Goal: Information Seeking & Learning: Compare options

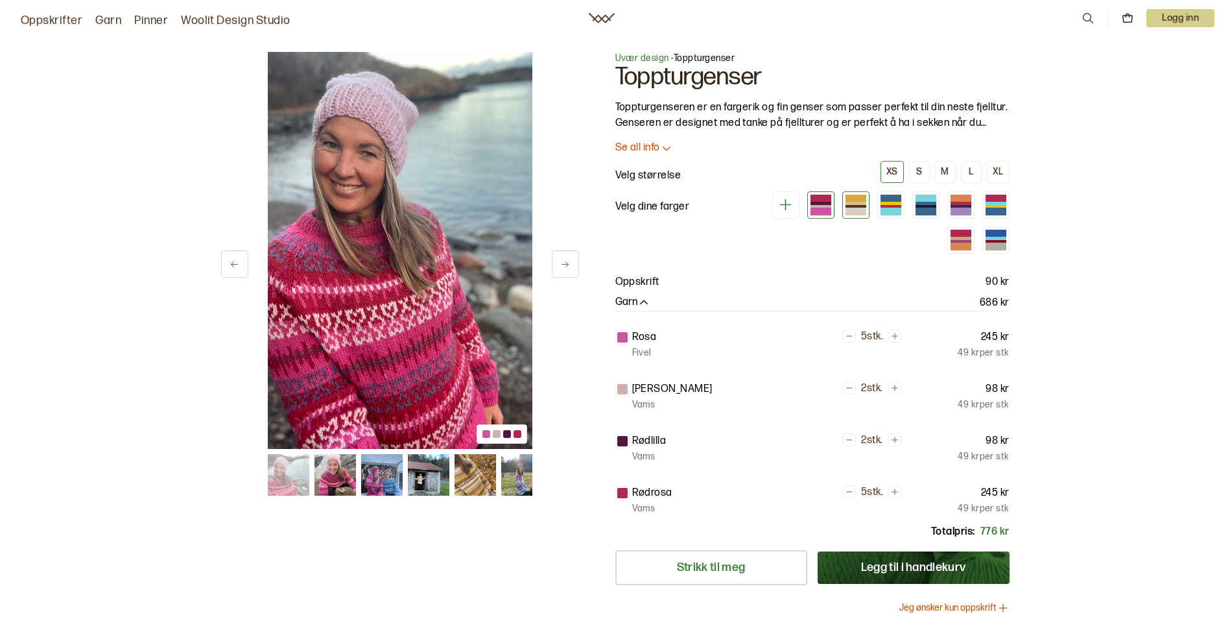
click at [851, 210] on div at bounding box center [856, 211] width 21 height 7
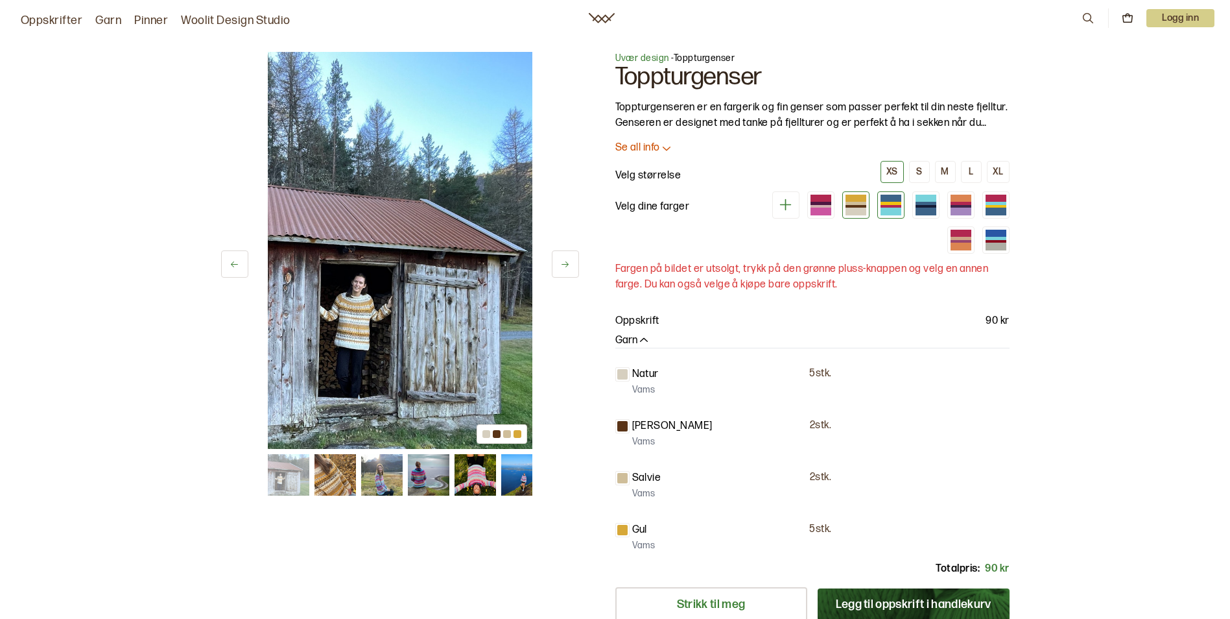
click at [895, 207] on div at bounding box center [891, 206] width 21 height 3
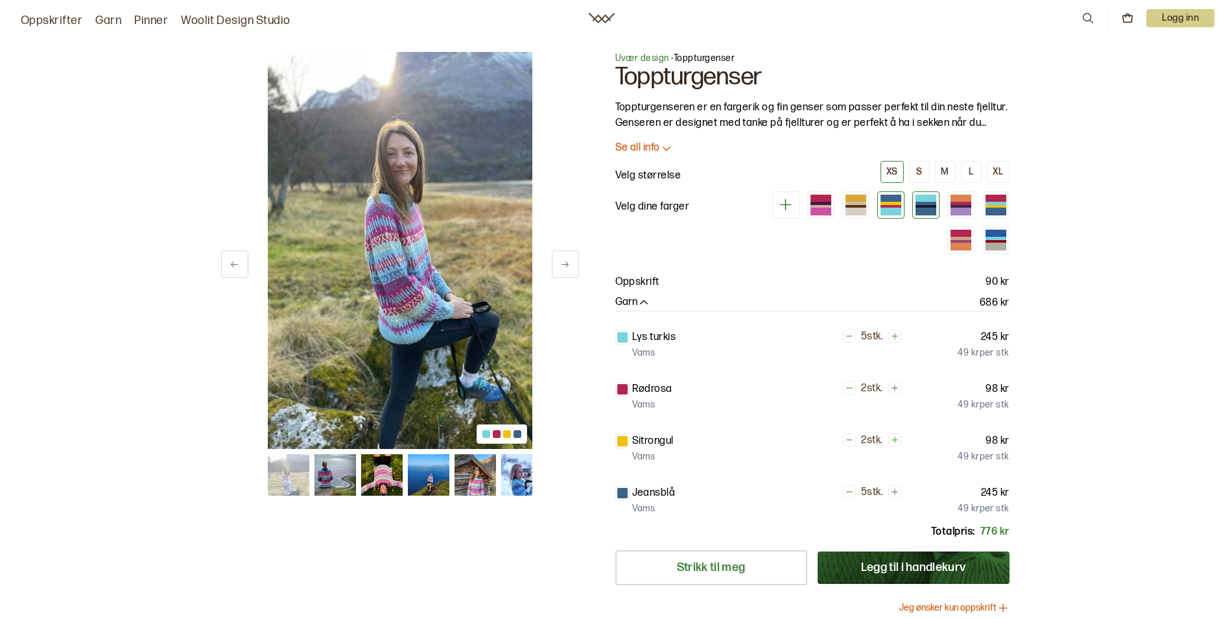
click at [922, 208] on div at bounding box center [926, 211] width 21 height 7
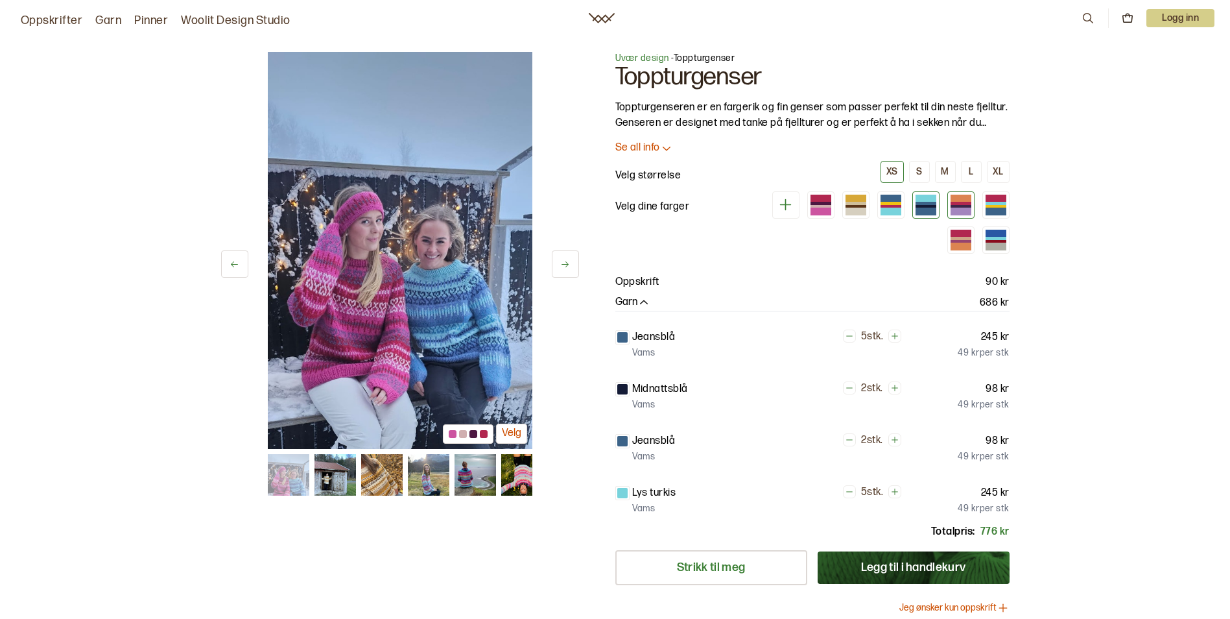
click at [953, 208] on div at bounding box center [961, 211] width 21 height 7
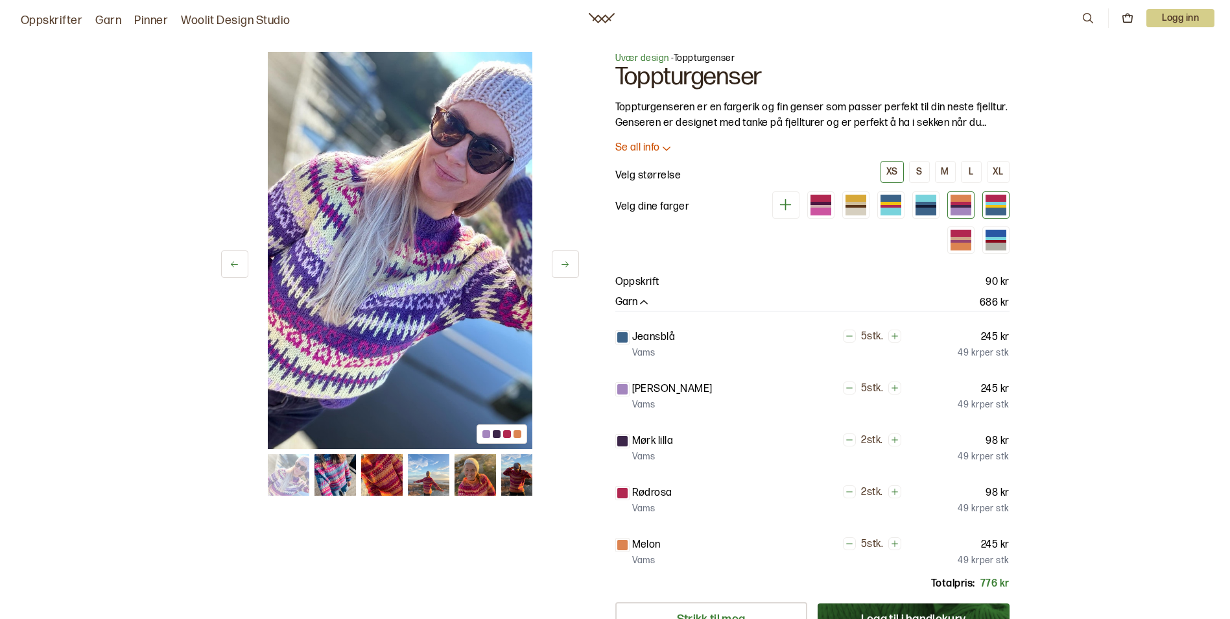
click at [1006, 208] on div at bounding box center [996, 211] width 21 height 7
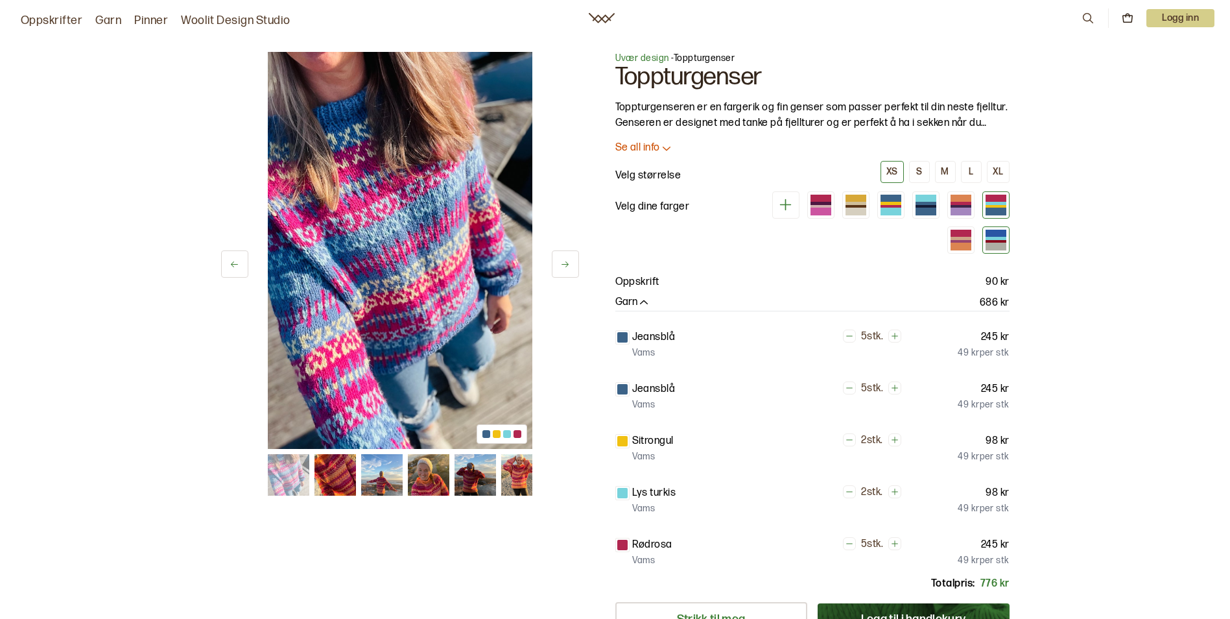
click at [1001, 245] on div at bounding box center [996, 246] width 21 height 7
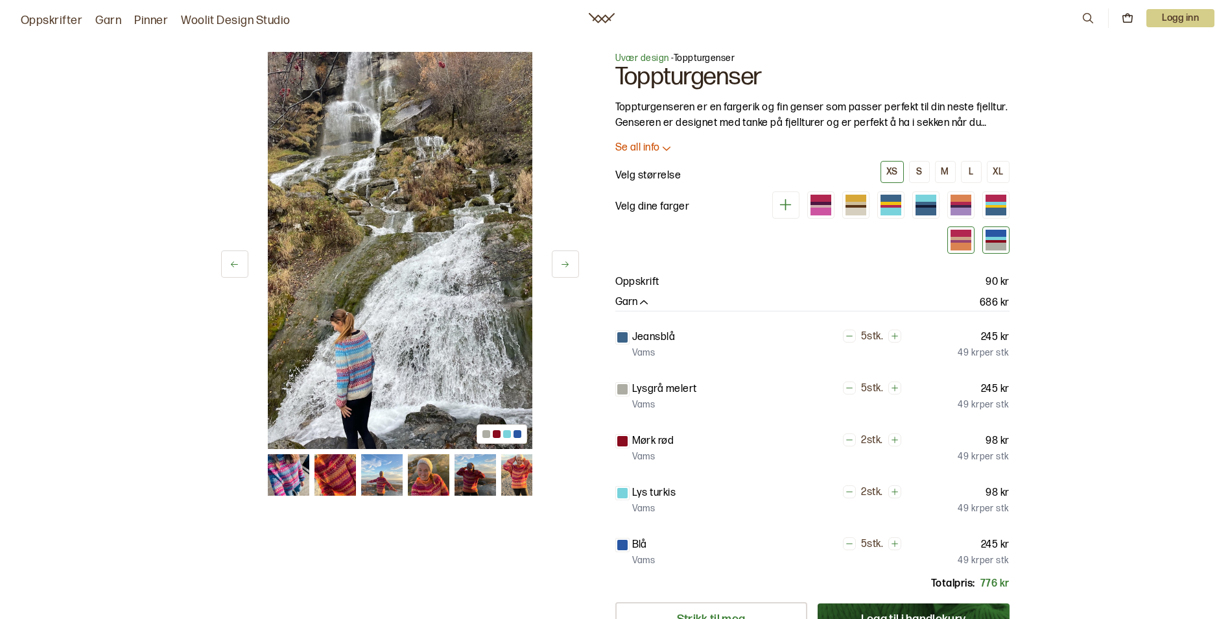
click at [953, 241] on div at bounding box center [961, 241] width 21 height 3
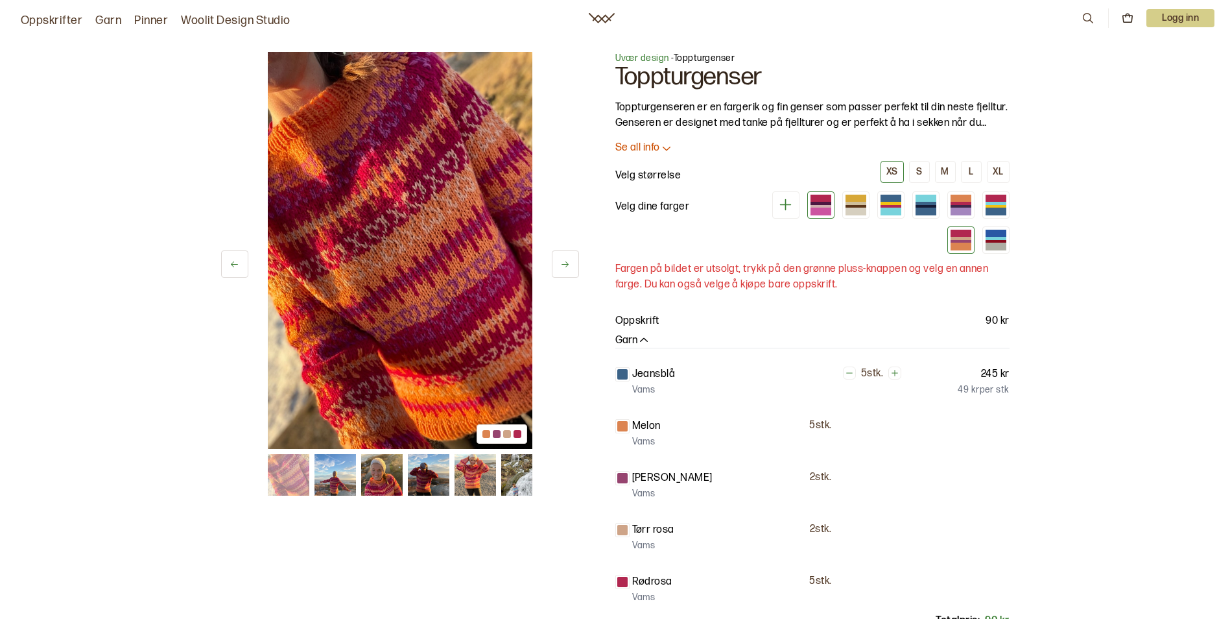
click at [821, 211] on div at bounding box center [821, 211] width 21 height 7
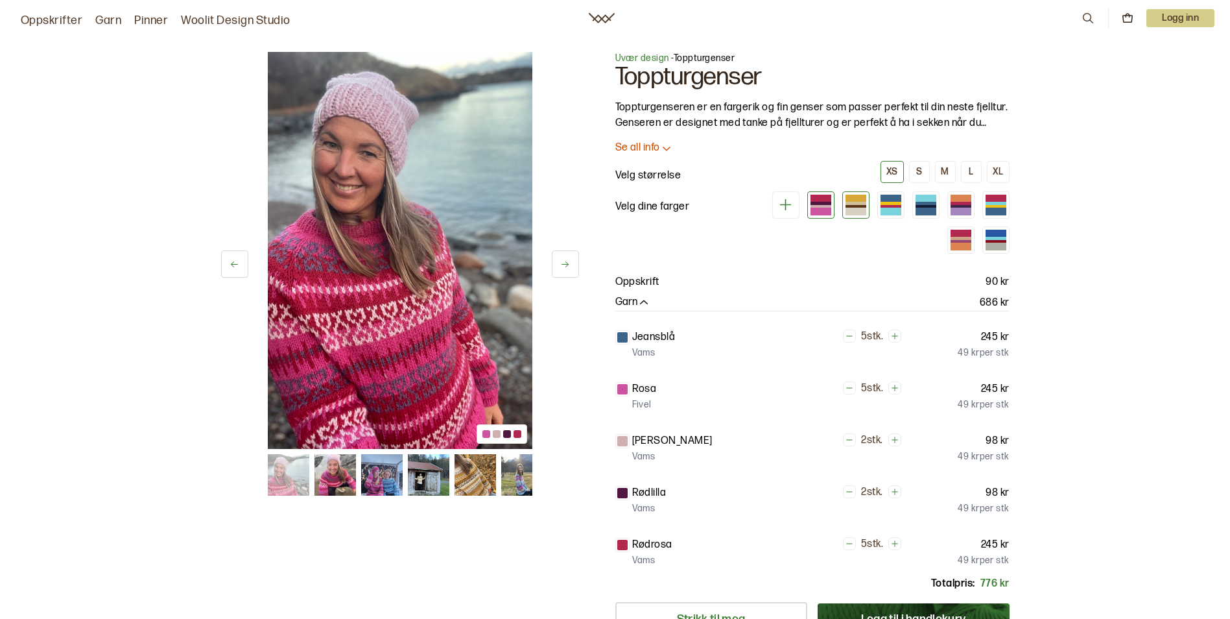
click at [850, 214] on div at bounding box center [856, 211] width 21 height 7
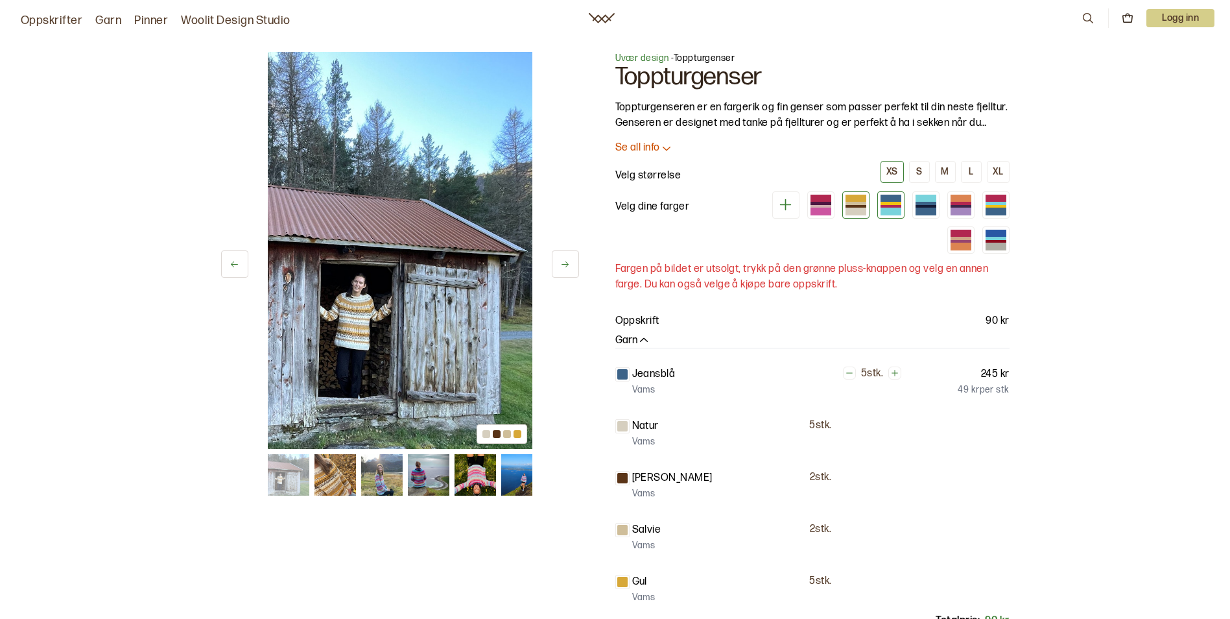
click at [892, 202] on div at bounding box center [891, 203] width 21 height 3
